Goal: Task Accomplishment & Management: Manage account settings

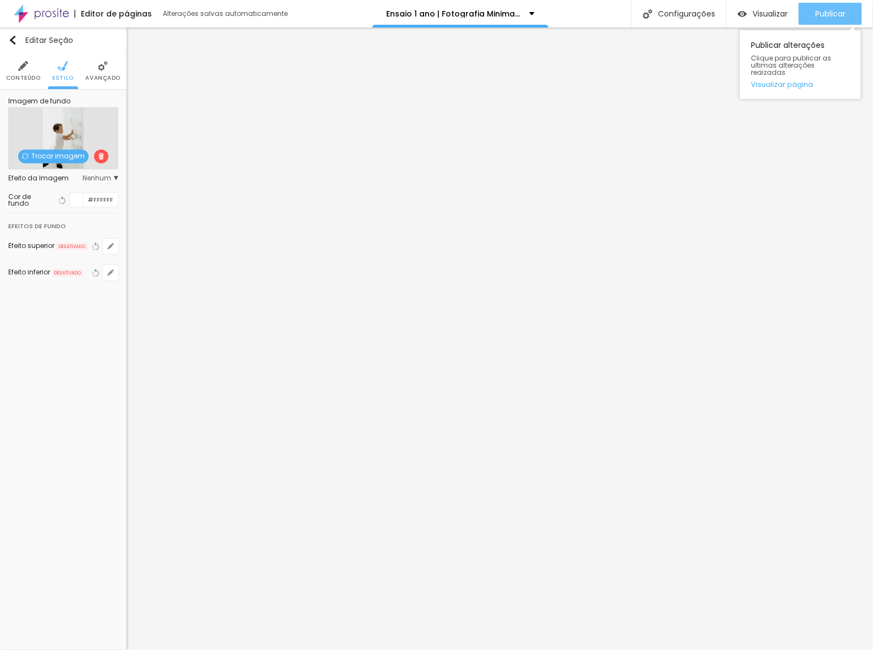
click at [810, 15] on button "Publicar" at bounding box center [830, 14] width 63 height 22
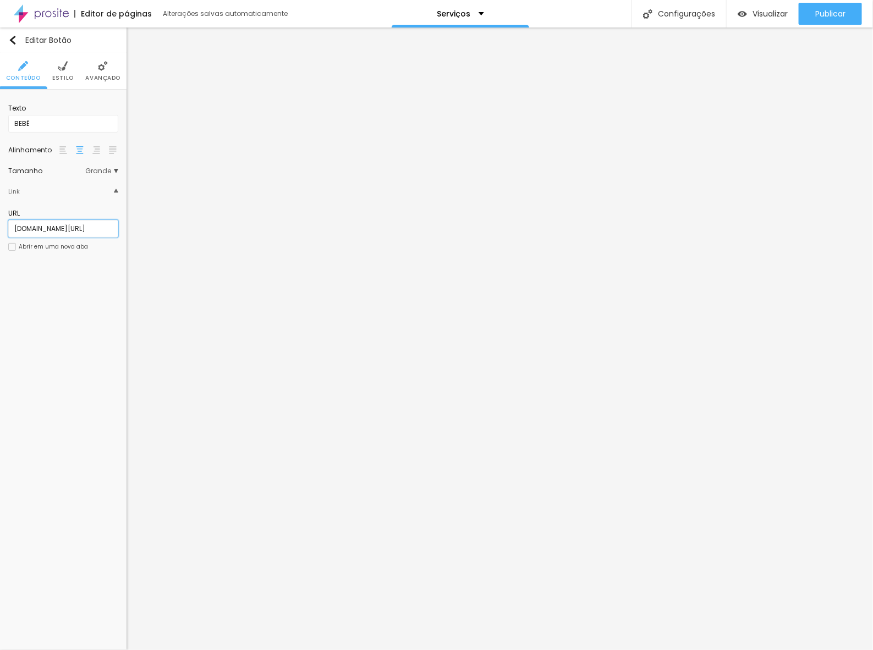
click at [63, 230] on input "www.estudiomichellebrie.com.br/ensaio-bebe" at bounding box center [63, 229] width 110 height 18
paste input "1-ano"
type input "www.estudiomichellebrie.com.br/ensaio-1-ano"
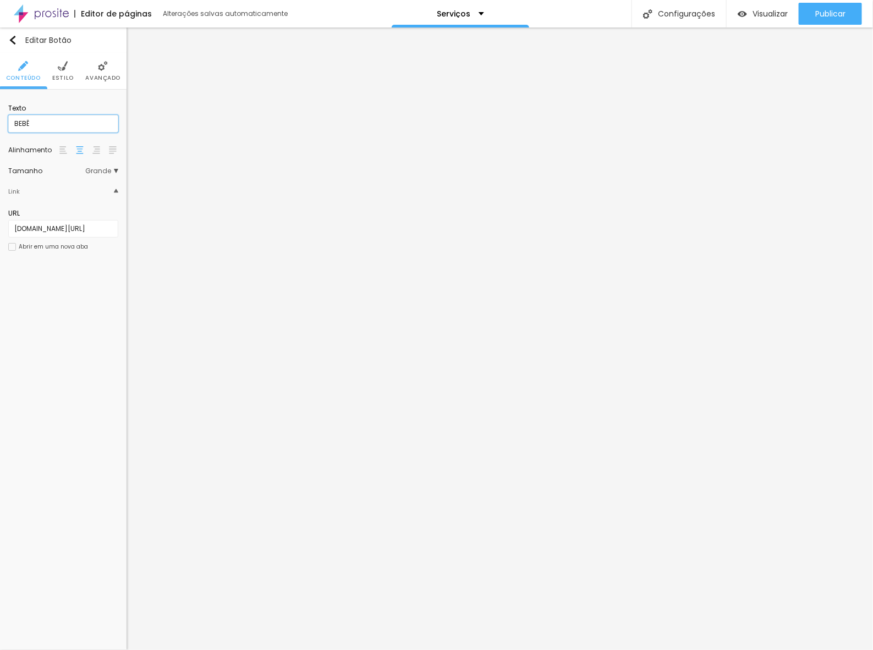
drag, startPoint x: 51, startPoint y: 123, endPoint x: -81, endPoint y: 125, distance: 132.1
click at [0, 125] on html "Editor de páginas Alterações salvas automaticamente Serviços Configurações Conf…" at bounding box center [436, 325] width 873 height 650
type input "1 ANO"
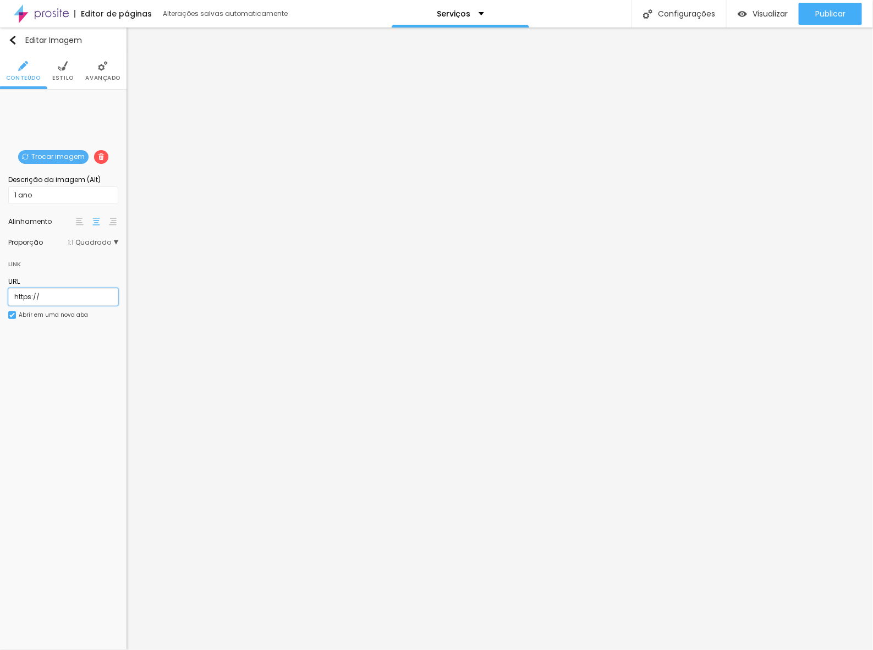
drag, startPoint x: 63, startPoint y: 290, endPoint x: -75, endPoint y: 298, distance: 138.9
click at [0, 298] on html "Editor de páginas Alterações salvas automaticamente Serviços Configurações Conf…" at bounding box center [436, 325] width 873 height 650
paste input "www.estudiomichellebrie.com.br/ensaio-1-ano"
type input "www.estudiomichellebrie.com.br/ensaio-1-ano"
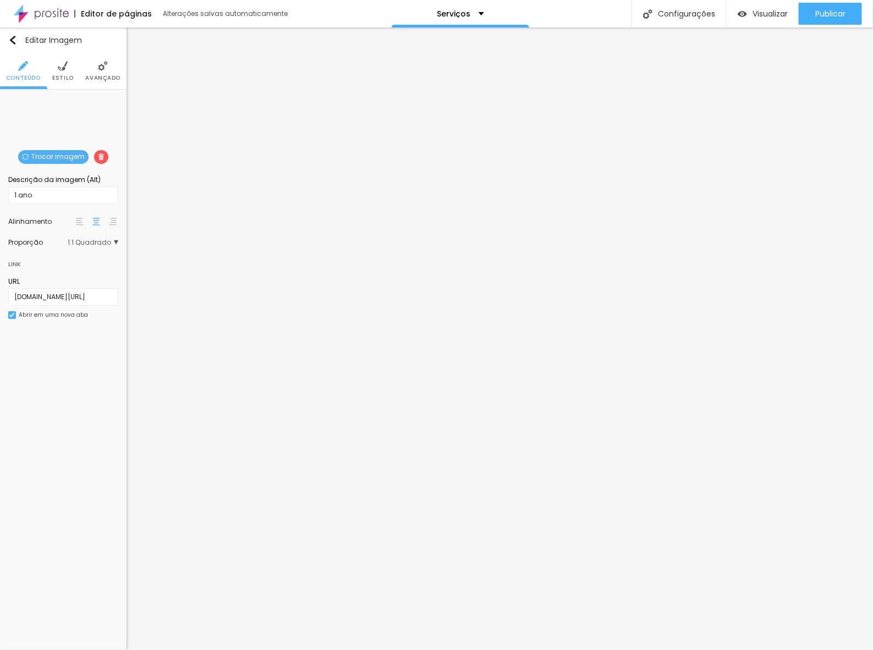
scroll to position [0, 0]
click at [12, 312] on img at bounding box center [12, 315] width 6 height 6
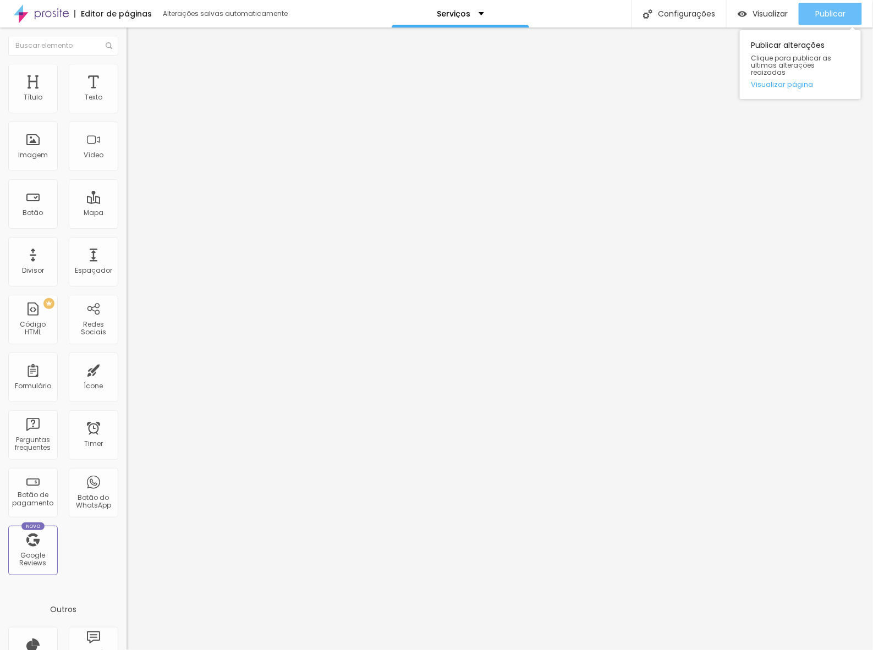
click at [820, 14] on span "Publicar" at bounding box center [830, 13] width 30 height 9
click at [747, 14] on div "Visualizar" at bounding box center [763, 13] width 50 height 9
